Goal: Book appointment/travel/reservation

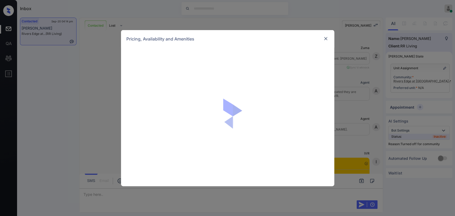
scroll to position [1575, 0]
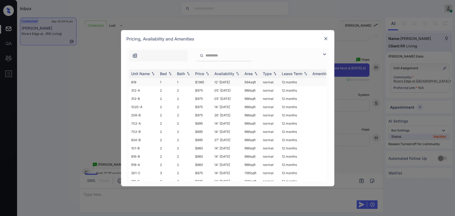
click at [159, 81] on td "1" at bounding box center [166, 82] width 17 height 8
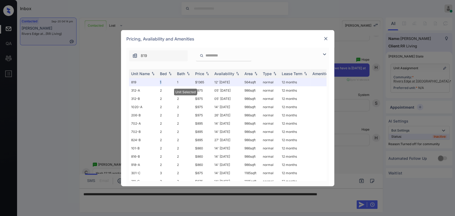
click at [323, 38] on img at bounding box center [325, 38] width 5 height 5
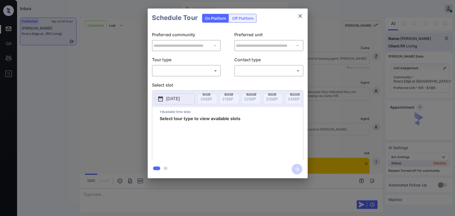
scroll to position [1249, 0]
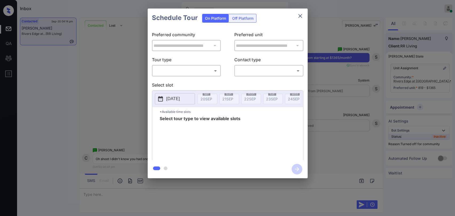
click at [299, 16] on icon "close" at bounding box center [300, 16] width 6 height 6
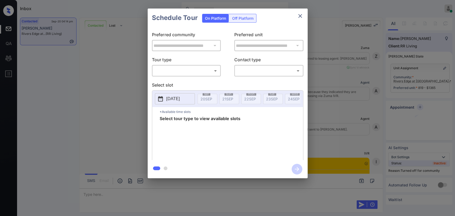
scroll to position [1580, 0]
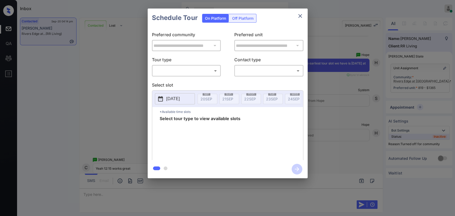
click at [187, 67] on body "Inbox Danielle Dela Cruz Online Set yourself offline Set yourself on break Prof…" at bounding box center [227, 108] width 455 height 216
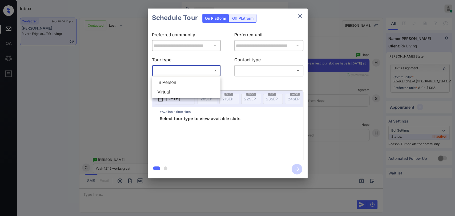
click at [165, 92] on li "Virtual" at bounding box center [186, 92] width 66 height 10
type input "*******"
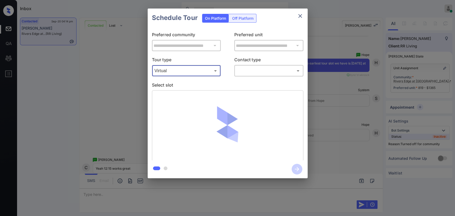
click at [248, 76] on div "**********" at bounding box center [228, 93] width 160 height 133
click at [249, 74] on body "Inbox Danielle Dela Cruz Online Set yourself offline Set yourself on break Prof…" at bounding box center [227, 108] width 455 height 216
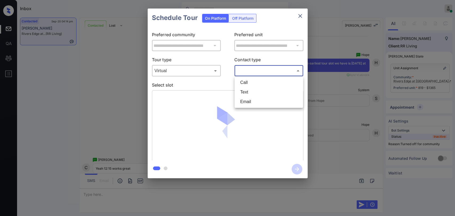
click at [246, 90] on li "Text" at bounding box center [269, 92] width 66 height 10
type input "****"
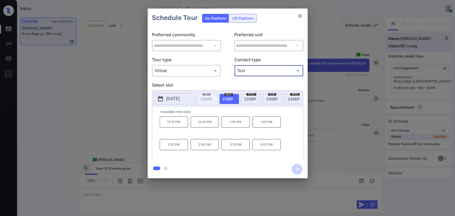
click at [168, 125] on p "12:15 PM" at bounding box center [174, 121] width 28 height 11
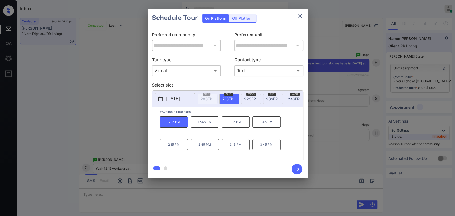
click at [298, 169] on icon "button" at bounding box center [297, 169] width 4 height 4
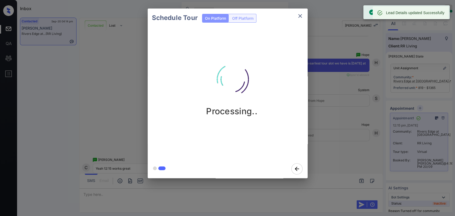
click at [115, 109] on div "Schedule Tour On Platform Off Platform Processing.." at bounding box center [227, 93] width 455 height 187
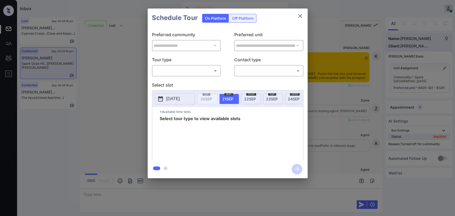
scroll to position [908, 0]
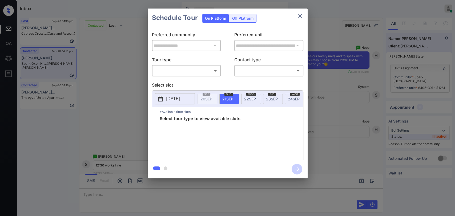
click at [194, 68] on body "Inbox [PERSON_NAME] [PERSON_NAME] Online Set yourself offline Set yourself on b…" at bounding box center [227, 108] width 455 height 216
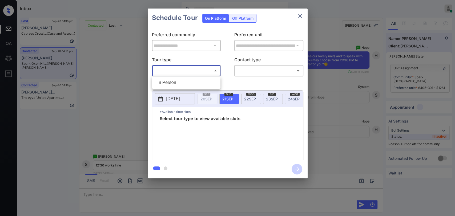
click at [167, 80] on li "In Person" at bounding box center [186, 83] width 66 height 10
type input "********"
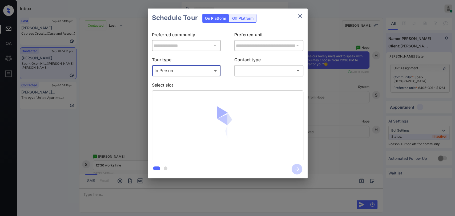
click at [283, 73] on body "Inbox [PERSON_NAME] [PERSON_NAME] Online Set yourself offline Set yourself on b…" at bounding box center [227, 108] width 455 height 216
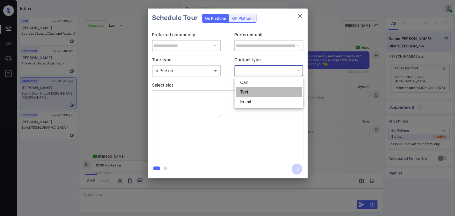
click at [246, 92] on li "Text" at bounding box center [269, 92] width 66 height 10
type input "****"
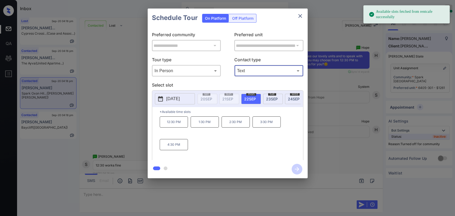
drag, startPoint x: 167, startPoint y: 125, endPoint x: 171, endPoint y: 124, distance: 3.8
click at [168, 125] on p "12:30 PM" at bounding box center [174, 121] width 28 height 11
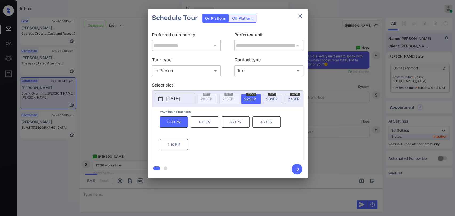
click at [295, 169] on icon "button" at bounding box center [296, 169] width 11 height 11
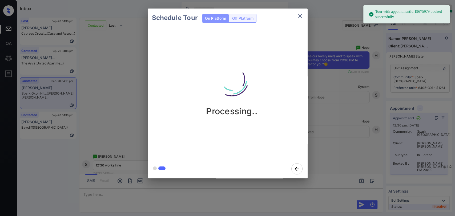
click at [132, 118] on div "Schedule Tour On Platform Off Platform Processing.." at bounding box center [227, 93] width 455 height 187
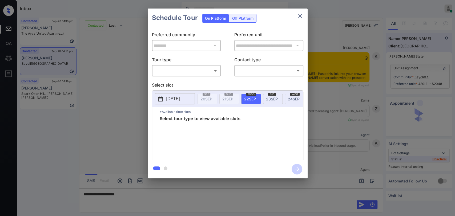
scroll to position [518, 0]
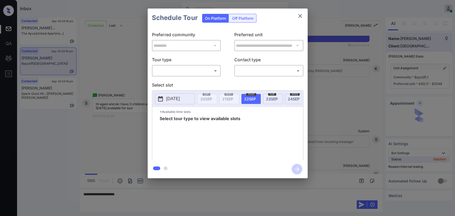
click at [194, 68] on body "Inbox Danielle Dela Cruz Online Set yourself offline Set yourself on break Prof…" at bounding box center [227, 108] width 455 height 216
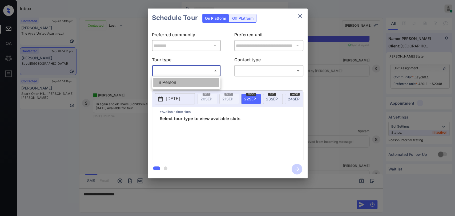
click at [173, 82] on li "In Person" at bounding box center [186, 83] width 66 height 10
type input "********"
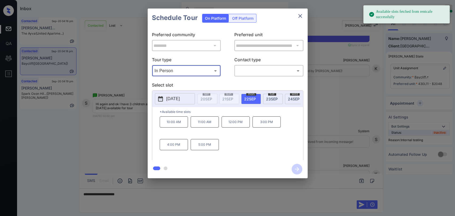
click at [272, 97] on span "23 SEP" at bounding box center [272, 99] width 12 height 5
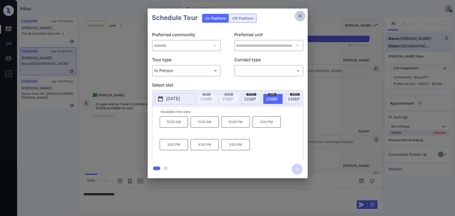
click at [301, 11] on button "close" at bounding box center [300, 16] width 11 height 11
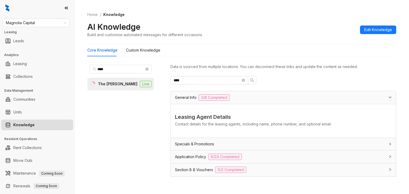
scroll to position [249, 0]
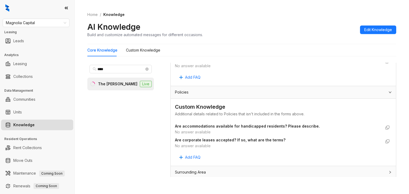
click at [345, 137] on span "Are corporate leases accepted? If so, what are the terms?" at bounding box center [278, 140] width 206 height 6
drag, startPoint x: 37, startPoint y: 23, endPoint x: 0, endPoint y: 24, distance: 37.3
click at [0, 24] on div "Magnolia Capital Leasing Leads Analytics Leasing Collections Data Management Co…" at bounding box center [37, 97] width 74 height 194
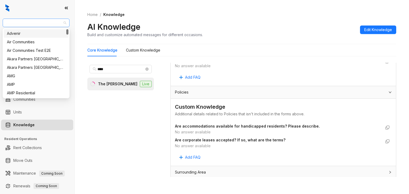
click at [31, 25] on span "Magnolia Capital" at bounding box center [36, 23] width 60 height 8
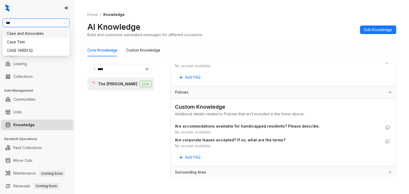
type input "****"
click at [22, 31] on div "Case and Associates" at bounding box center [36, 34] width 58 height 6
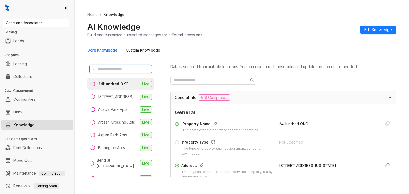
click at [112, 66] on input "text" at bounding box center [121, 69] width 47 height 6
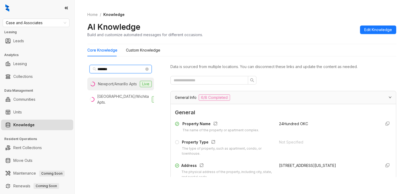
type input "*******"
click at [114, 87] on div "Newport/Amarillo Apts" at bounding box center [117, 84] width 39 height 6
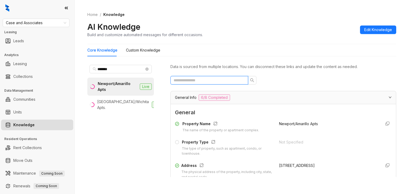
click at [214, 81] on input "text" at bounding box center [207, 81] width 67 height 6
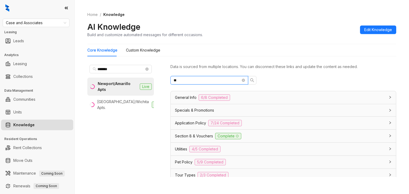
type input "*"
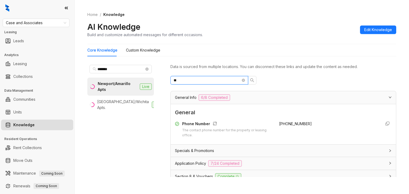
type input "**"
click at [287, 126] on div "+18063587785" at bounding box center [328, 129] width 98 height 17
click at [287, 125] on span "+18063587785" at bounding box center [295, 124] width 33 height 5
click at [287, 124] on span "+18063587785" at bounding box center [295, 124] width 33 height 5
copy span "18063587785"
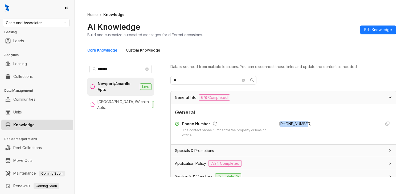
click at [295, 129] on div "+18063587785" at bounding box center [328, 129] width 98 height 17
drag, startPoint x: 271, startPoint y: 124, endPoint x: 309, endPoint y: 124, distance: 37.8
click at [309, 124] on div "Phone Number The contact phone number for the property or leasing office. +1806…" at bounding box center [283, 129] width 217 height 17
copy span "+18063587785"
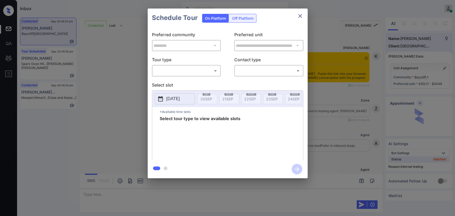
scroll to position [1909, 0]
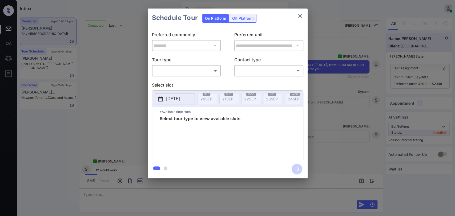
click at [179, 72] on body "Inbox Danielle Dela Cruz Online Set yourself offline Set yourself on break Prof…" at bounding box center [227, 108] width 455 height 216
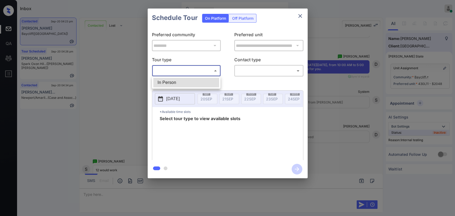
click at [173, 84] on li "In Person" at bounding box center [186, 83] width 66 height 10
type input "********"
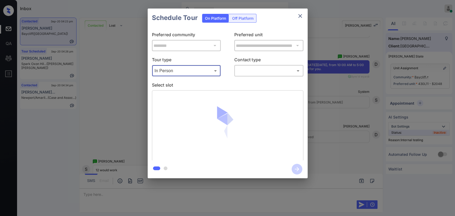
click at [279, 69] on body "Inbox Danielle Dela Cruz Online Set yourself offline Set yourself on break Prof…" at bounding box center [227, 108] width 455 height 216
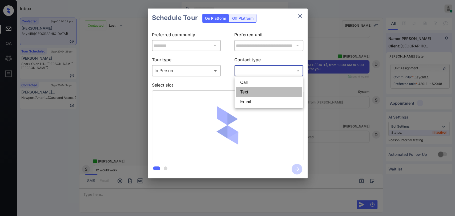
click at [249, 90] on li "Text" at bounding box center [269, 92] width 66 height 10
type input "****"
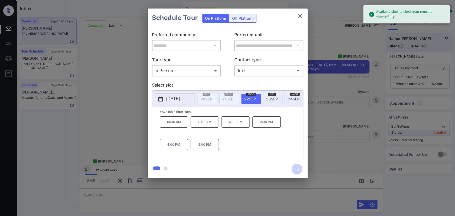
click at [270, 96] on div "tue 23 SEP" at bounding box center [273, 99] width 20 height 10
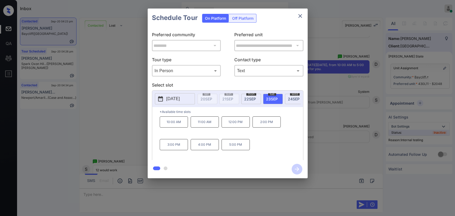
click at [238, 125] on p "12:00 PM" at bounding box center [235, 121] width 28 height 11
click at [296, 169] on icon "button" at bounding box center [297, 169] width 4 height 4
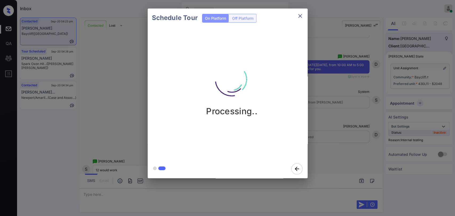
click at [120, 97] on div "Schedule Tour On Platform Off Platform Processing.." at bounding box center [227, 93] width 455 height 187
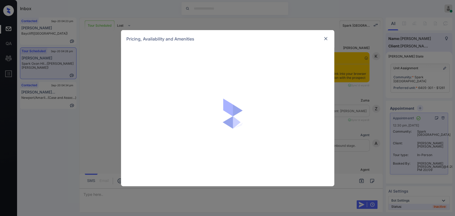
scroll to position [1444, 0]
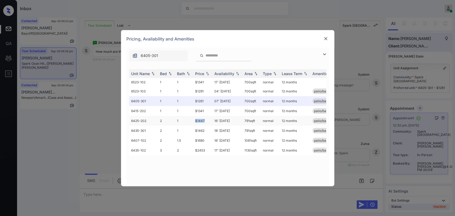
drag, startPoint x: 194, startPoint y: 121, endPoint x: 205, endPoint y: 120, distance: 10.7
click at [205, 120] on td "$1447" at bounding box center [202, 121] width 19 height 10
copy td "$1447"
click at [326, 39] on img at bounding box center [325, 38] width 5 height 5
